Goal: Task Accomplishment & Management: Manage account settings

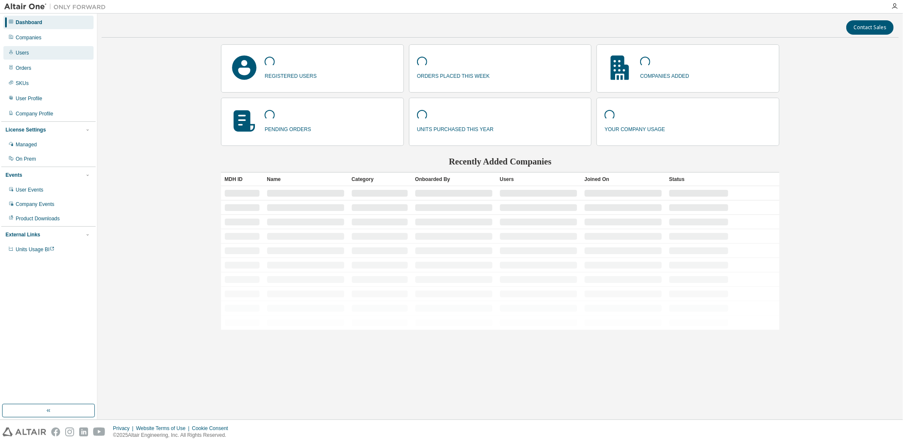
click at [32, 53] on div "Users" at bounding box center [48, 53] width 90 height 14
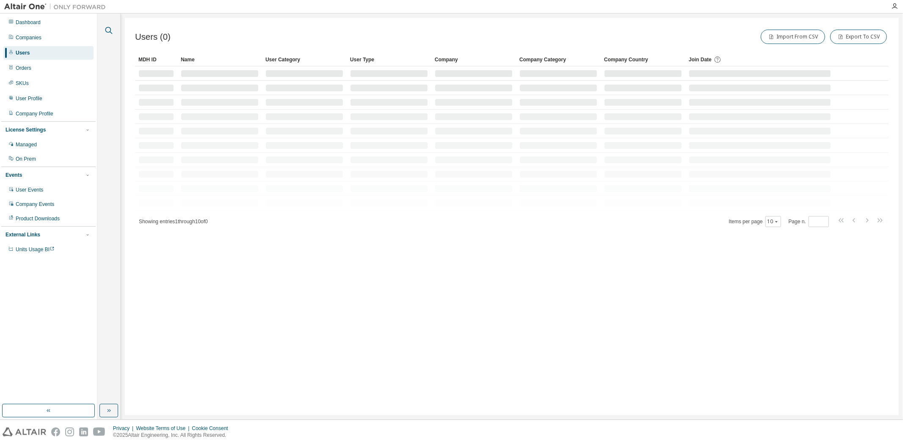
click at [109, 33] on icon "button" at bounding box center [109, 30] width 10 height 10
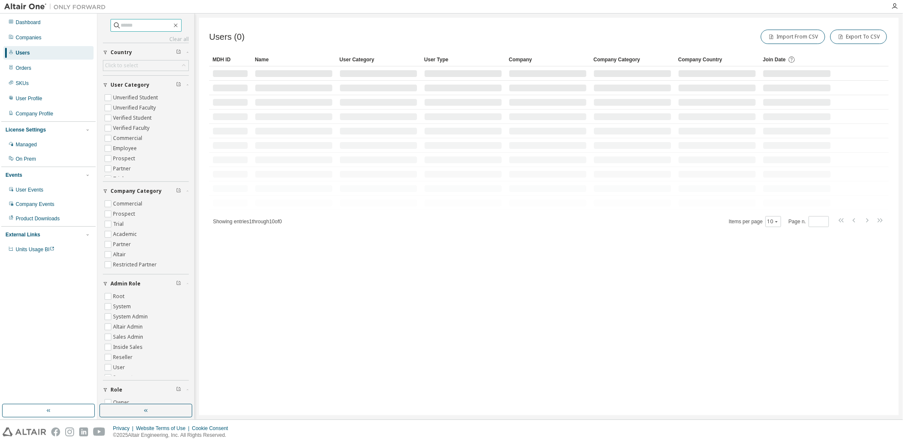
click at [123, 26] on input "text" at bounding box center [146, 25] width 51 height 8
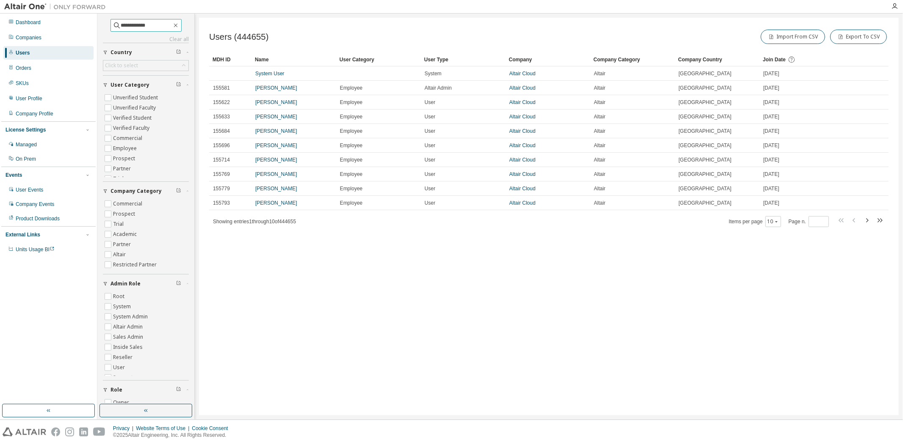
type input "**********"
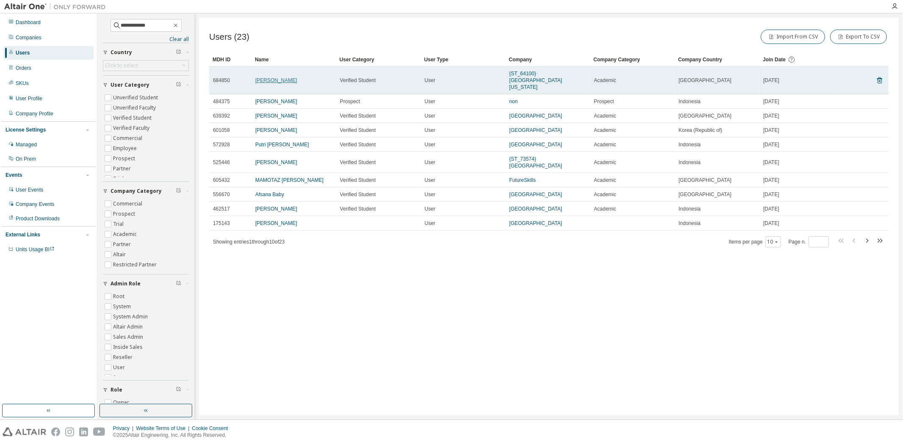
click at [259, 77] on link "Nadira Akter" at bounding box center [276, 80] width 42 height 6
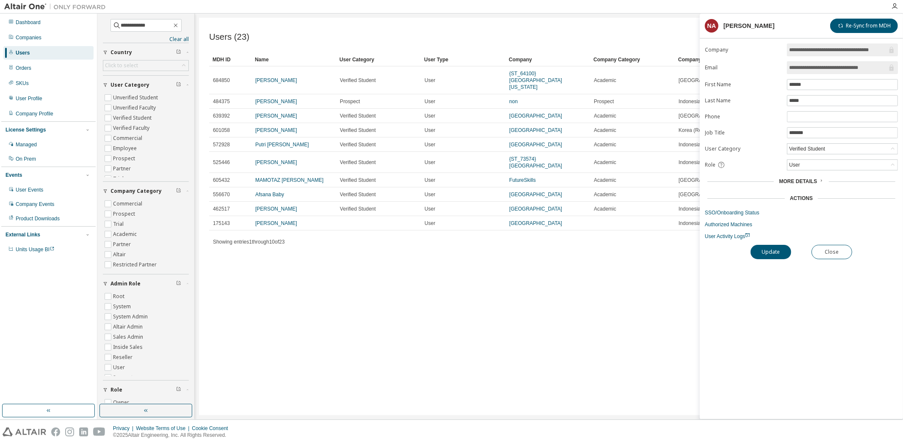
drag, startPoint x: 814, startPoint y: 48, endPoint x: 794, endPoint y: 47, distance: 19.5
click at [794, 47] on input "**********" at bounding box center [838, 50] width 98 height 8
click at [807, 150] on div "Verified Student" at bounding box center [806, 148] width 39 height 9
click at [773, 146] on label "User Category" at bounding box center [743, 149] width 77 height 7
click at [802, 165] on div "User" at bounding box center [842, 165] width 110 height 10
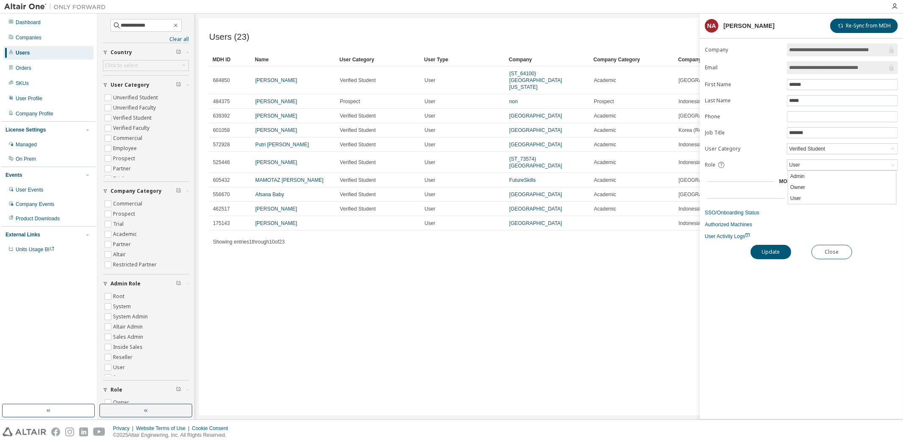
click at [775, 162] on div "Role" at bounding box center [743, 165] width 77 height 8
click at [818, 180] on icon at bounding box center [820, 180] width 5 height 5
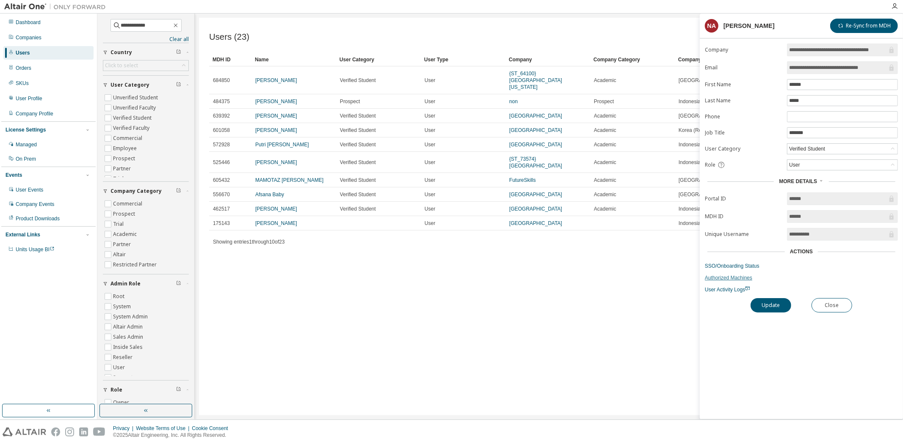
click at [726, 281] on link "Authorized Machines" at bounding box center [801, 278] width 193 height 7
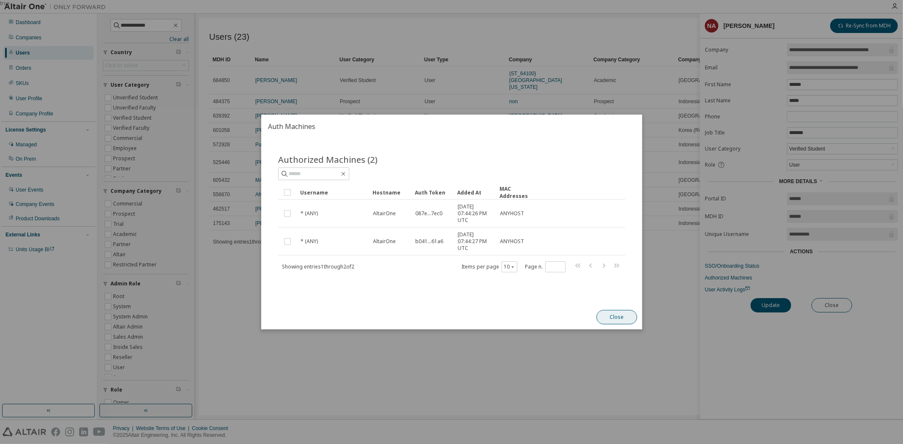
click at [612, 315] on button "Close" at bounding box center [616, 317] width 41 height 14
